Goal: Information Seeking & Learning: Understand process/instructions

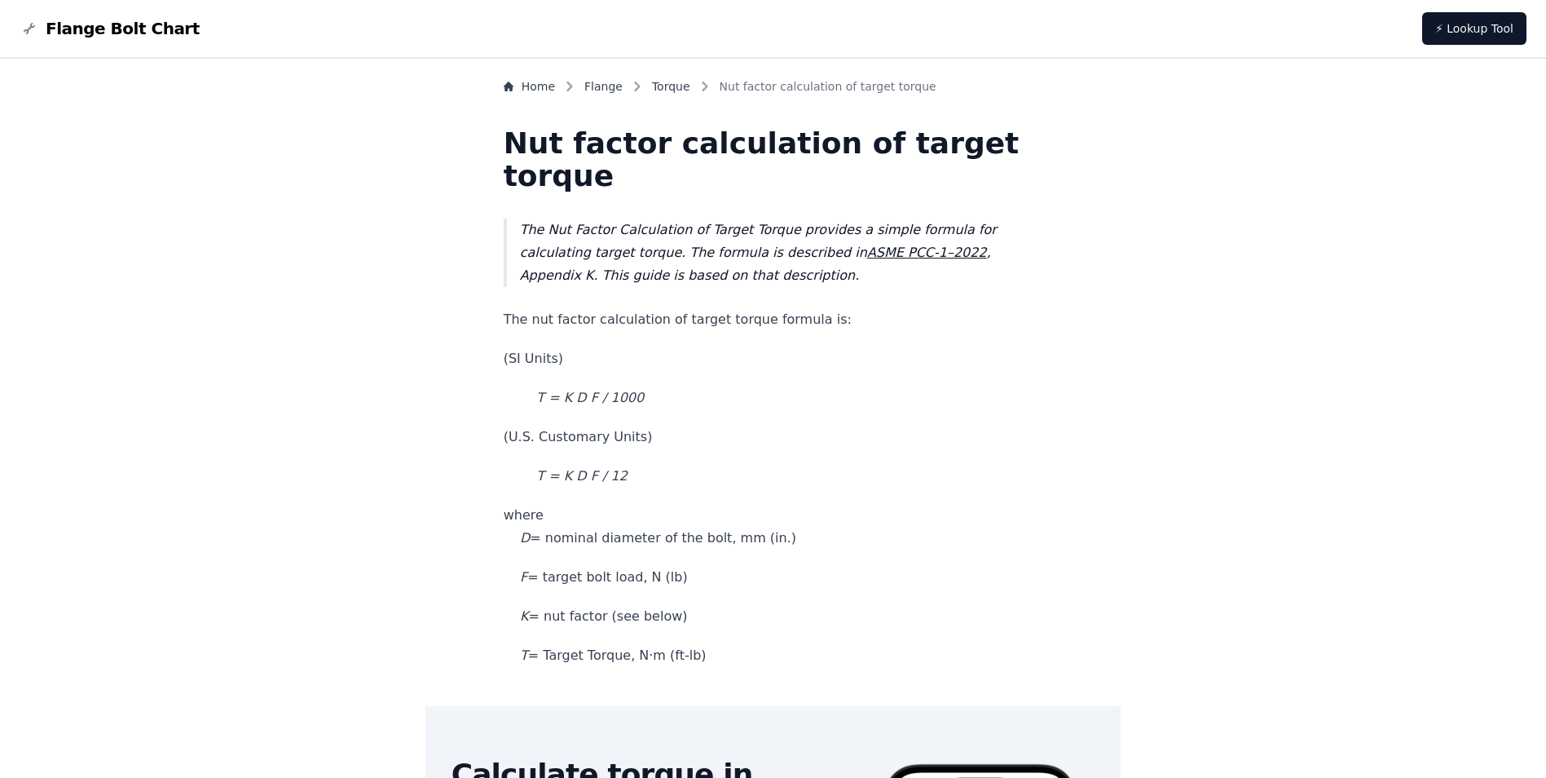
click at [910, 250] on em "ASME PCC-1–2022" at bounding box center [927, 252] width 120 height 15
drag, startPoint x: 871, startPoint y: 257, endPoint x: 631, endPoint y: 272, distance: 240.9
click at [631, 272] on blockquote "The Nut Factor Calculation of Target Torque provides a simple formula for calcu…" at bounding box center [774, 252] width 540 height 68
copy blockquote "ASME PCC-1–2022 , Appendix K ."
click at [941, 468] on p "T = K D F / 12" at bounding box center [774, 476] width 540 height 23
